Goal: Task Accomplishment & Management: Use online tool/utility

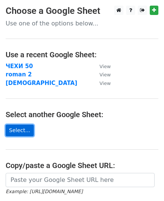
click at [20, 128] on link "Select..." at bounding box center [20, 131] width 28 height 12
click at [25, 128] on link "Select..." at bounding box center [20, 131] width 28 height 12
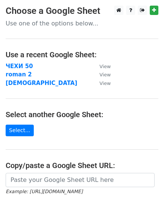
scroll to position [112, 0]
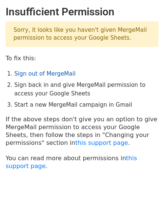
click at [66, 74] on link "Sign out of MergeMail" at bounding box center [44, 73] width 61 height 7
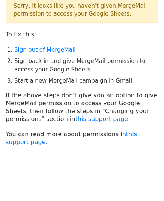
scroll to position [36, 0]
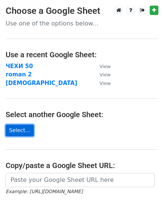
click at [25, 127] on link "Select..." at bounding box center [20, 131] width 28 height 12
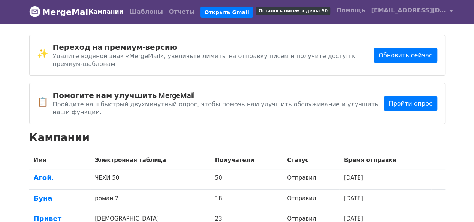
click at [320, 106] on div "📋 Помогите нам улучшить MergeMail Пройдите наш быстрый двухминутный опрос, чтоб…" at bounding box center [237, 104] width 415 height 40
click at [225, 14] on font "Открыть Gmail" at bounding box center [226, 12] width 45 height 6
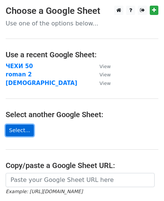
click at [14, 128] on link "Select..." at bounding box center [20, 131] width 28 height 12
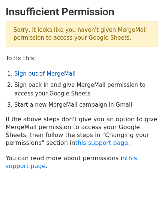
click at [52, 73] on link "Sign out of MergeMail" at bounding box center [44, 73] width 61 height 7
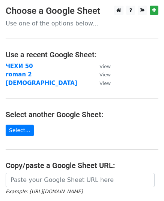
click at [66, 24] on p "Use one of the options below..." at bounding box center [82, 23] width 152 height 8
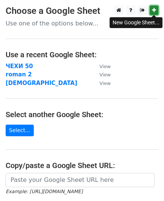
click at [152, 9] on icon at bounding box center [154, 9] width 4 height 5
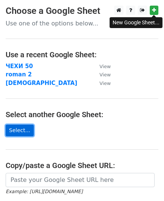
click at [19, 127] on link "Select..." at bounding box center [20, 131] width 28 height 12
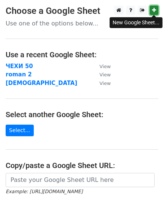
click at [154, 12] on icon at bounding box center [154, 9] width 4 height 5
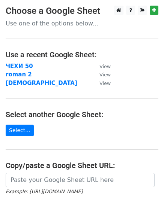
click at [158, 11] on main "Choose a Google Sheet Use one of the options below... Use a recent Google Sheet…" at bounding box center [82, 130] width 164 height 249
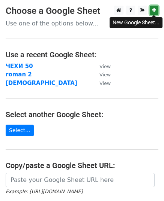
click at [157, 10] on link at bounding box center [153, 10] width 9 height 9
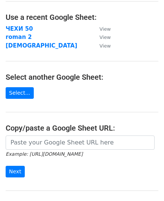
scroll to position [75, 0]
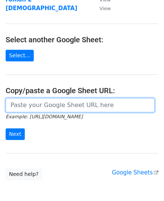
click at [58, 108] on input "url" at bounding box center [80, 105] width 149 height 14
paste input "https://docs.google.com/spreadsheets/d/1kKxSi_vKbR-zq4aXs5g5LH-WhU5rLattZ_Sanv2…"
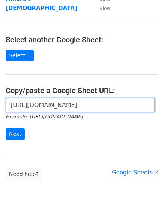
scroll to position [0, 158]
type input "https://docs.google.com/spreadsheets/d/1kKxSi_vKbR-zq4aXs5g5LH-WhU5rLattZ_Sanv2…"
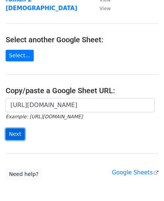
click at [18, 132] on input "Next" at bounding box center [15, 134] width 19 height 12
